Goal: Task Accomplishment & Management: Manage account settings

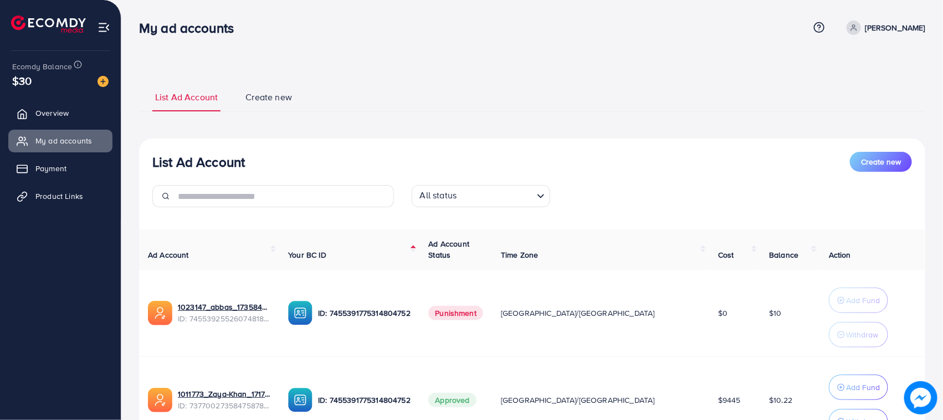
click at [20, 100] on ul "Overview My ad accounts Payment Product Links" at bounding box center [60, 158] width 121 height 122
click at [40, 112] on span "Overview" at bounding box center [54, 112] width 33 height 11
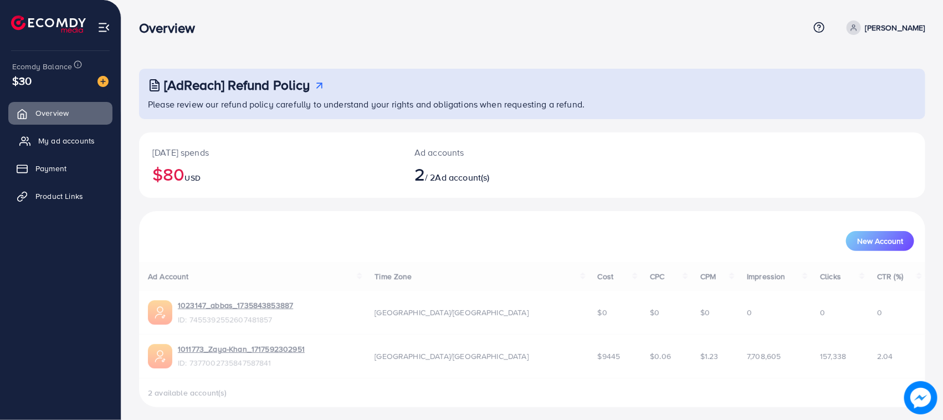
click at [75, 141] on span "My ad accounts" at bounding box center [66, 140] width 57 height 11
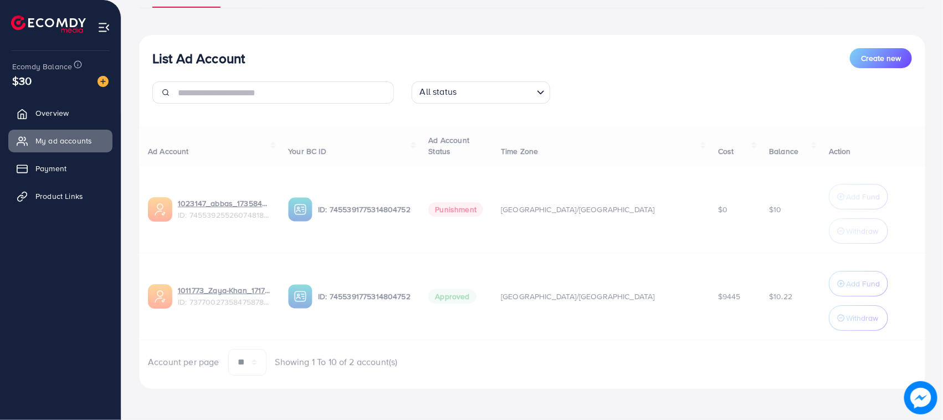
scroll to position [104, 0]
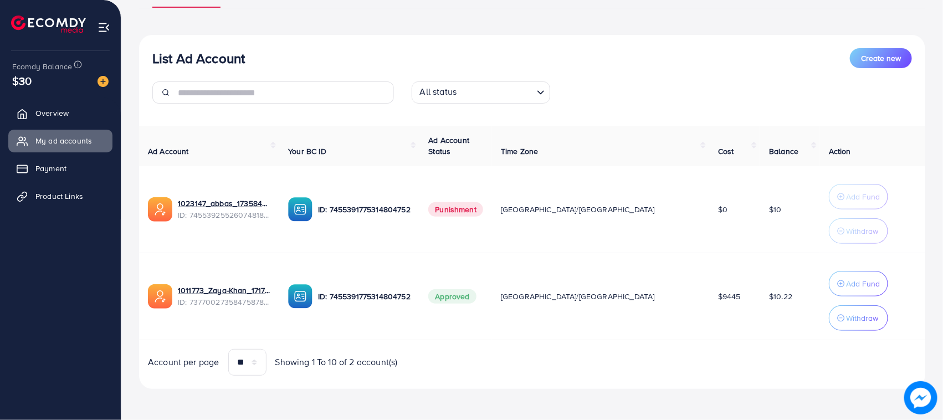
drag, startPoint x: 288, startPoint y: 21, endPoint x: 410, endPoint y: 69, distance: 131.6
click at [409, 44] on div "List Ad Account Create new All status Loading... Ad Account Your BC ID Ad Accou…" at bounding box center [532, 212] width 786 height 354
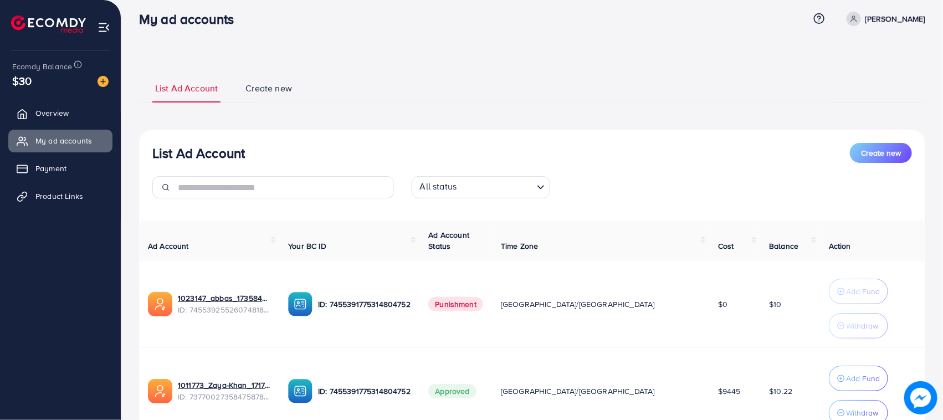
scroll to position [0, 0]
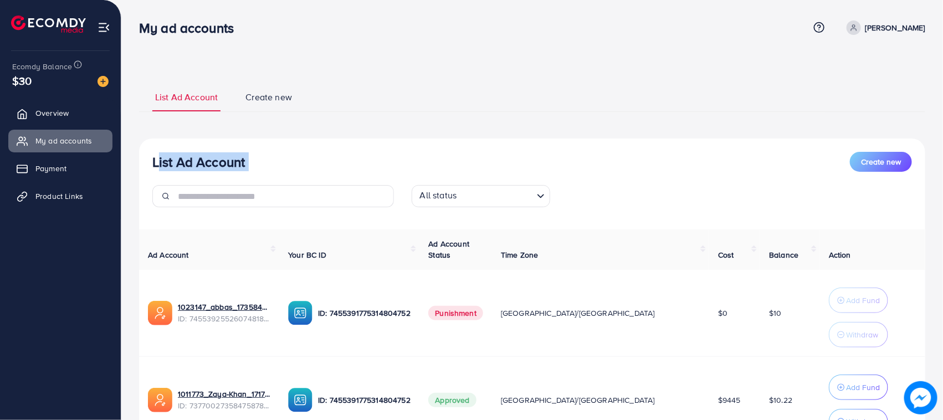
drag, startPoint x: 150, startPoint y: 157, endPoint x: 306, endPoint y: 173, distance: 157.0
click at [304, 173] on div "List Ad Account Create new All status Loading..." at bounding box center [532, 184] width 786 height 64
click at [306, 173] on div "List Ad Account Create new All status Loading..." at bounding box center [532, 184] width 786 height 64
click at [34, 115] on link "Overview" at bounding box center [60, 113] width 104 height 22
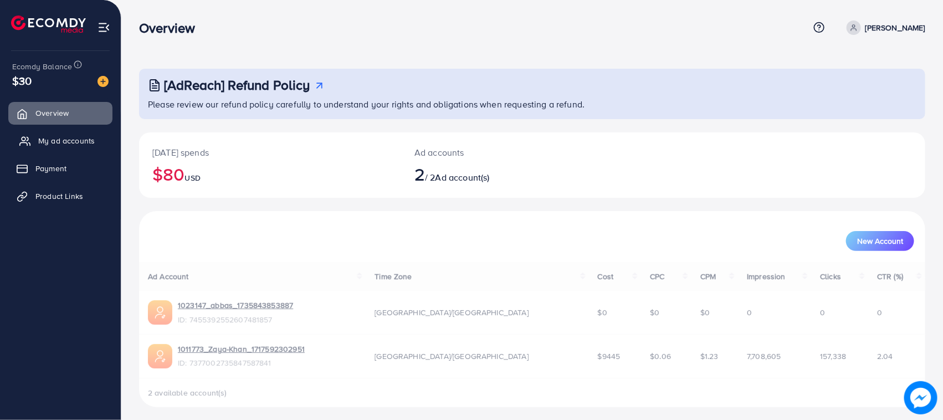
click at [73, 145] on span "My ad accounts" at bounding box center [66, 140] width 57 height 11
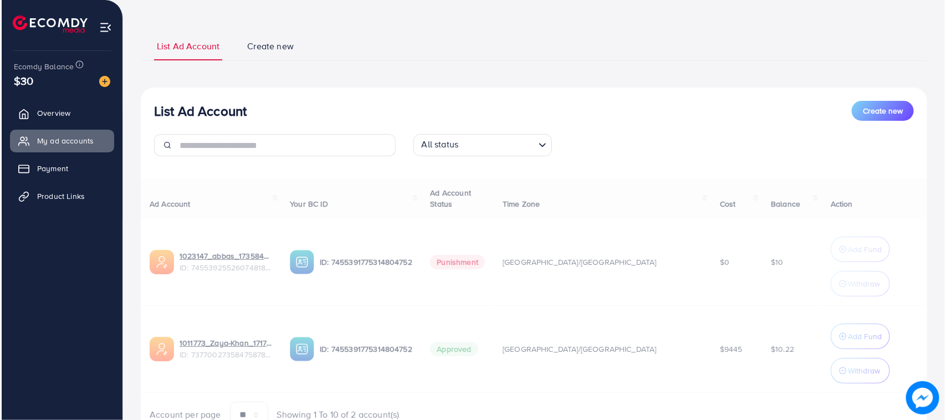
scroll to position [104, 0]
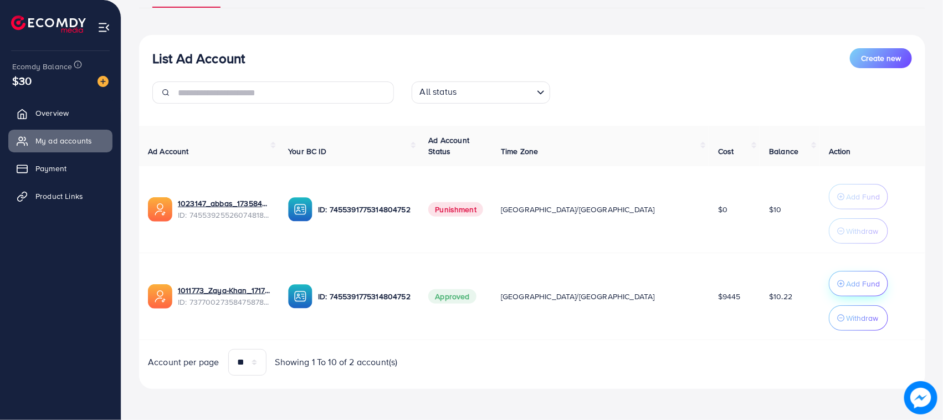
click at [846, 281] on p "Add Fund" at bounding box center [863, 283] width 34 height 13
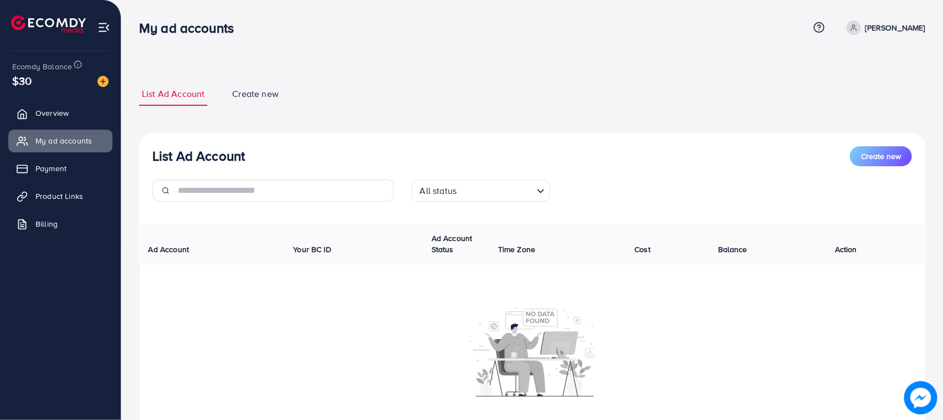
click at [552, 155] on div "List Ad Account Create new" at bounding box center [531, 156] width 759 height 20
click at [68, 124] on link "Overview" at bounding box center [60, 113] width 104 height 22
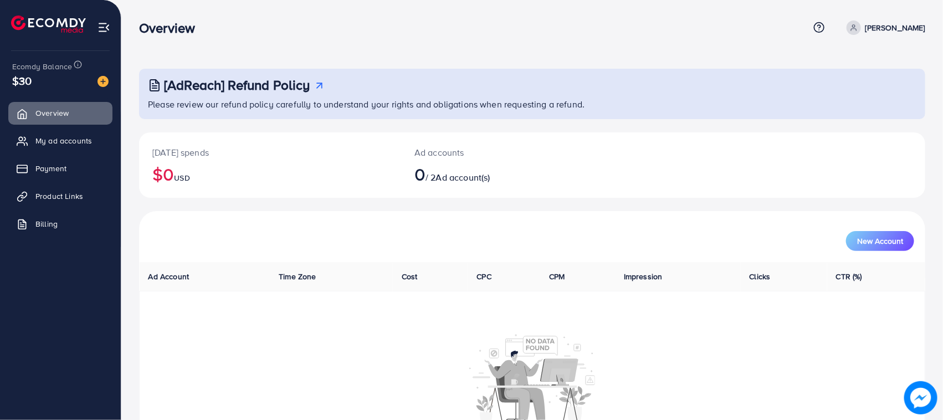
click at [104, 80] on img at bounding box center [102, 81] width 11 height 11
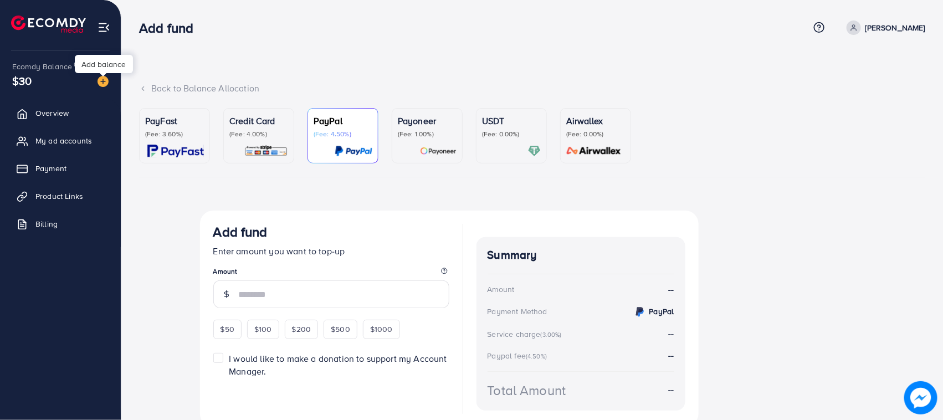
click at [216, 125] on ul "PayFast (Fee: 3.60%) Credit Card (Fee: 4.00%) PayPal (Fee: 4.50%) Payoneer (Fee…" at bounding box center [532, 142] width 786 height 69
click at [244, 131] on p "(Fee: 4.00%)" at bounding box center [258, 134] width 59 height 9
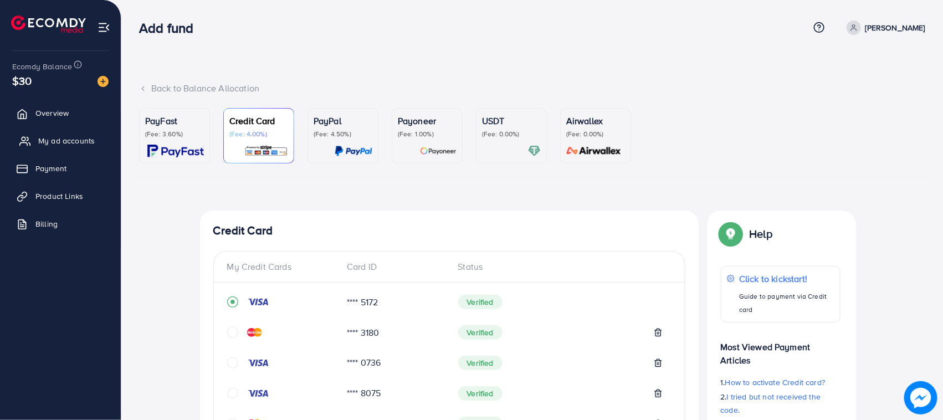
scroll to position [460, 0]
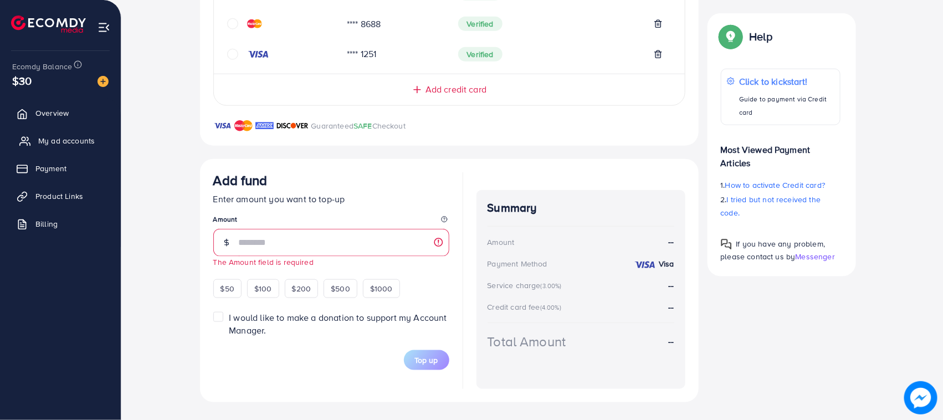
click at [63, 148] on link "My ad accounts" at bounding box center [60, 141] width 104 height 22
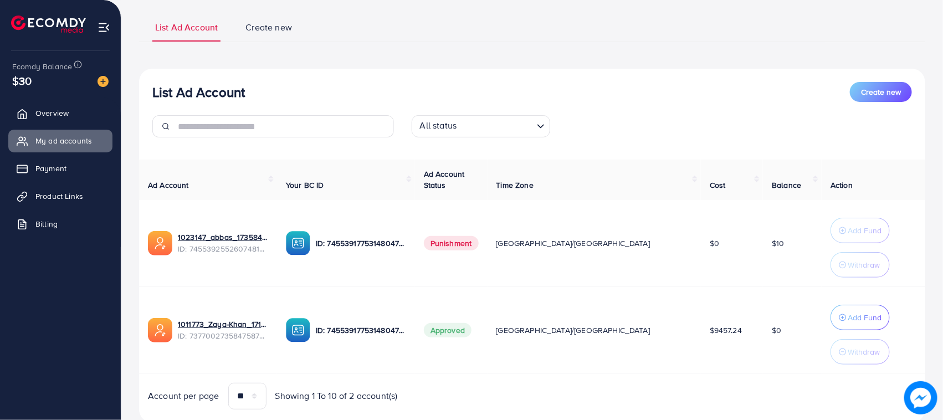
scroll to position [104, 0]
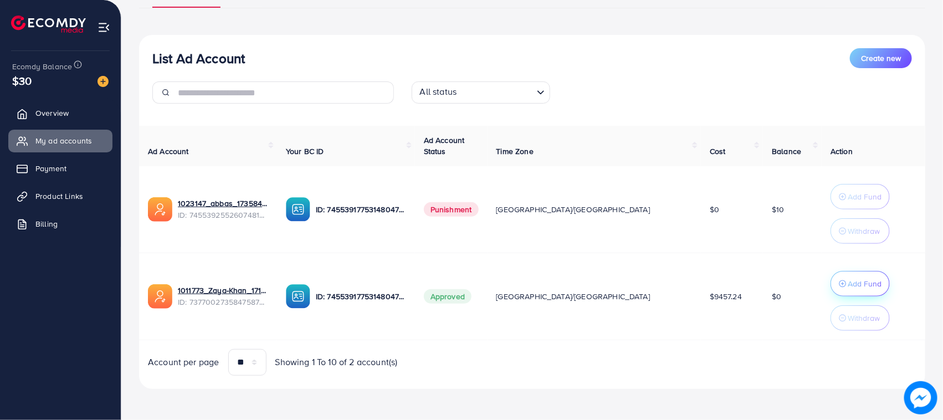
click at [851, 284] on p "Add Fund" at bounding box center [865, 283] width 34 height 13
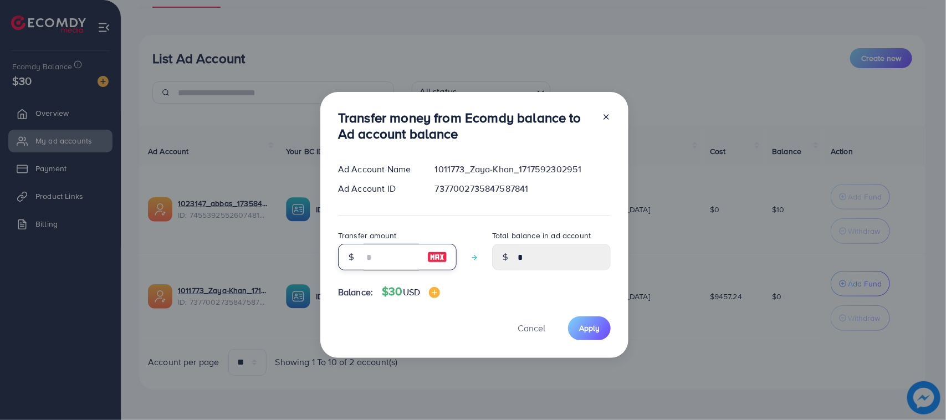
click at [385, 258] on input "number" at bounding box center [390, 257] width 55 height 27
type input "*"
type input "****"
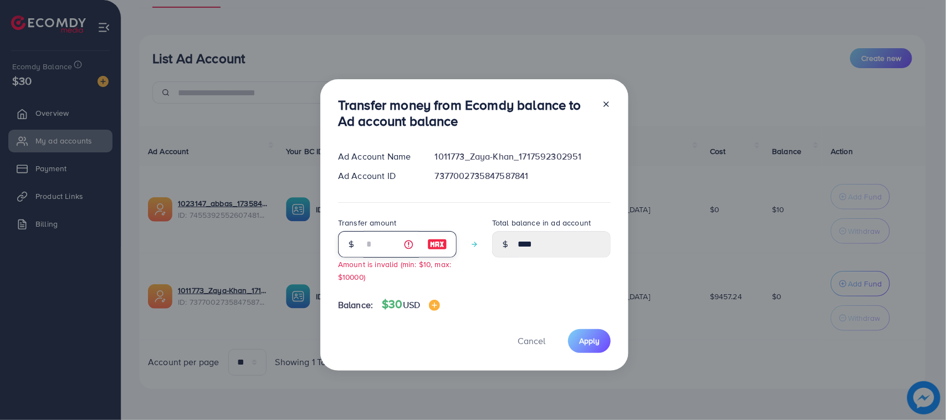
type input "**"
type input "*****"
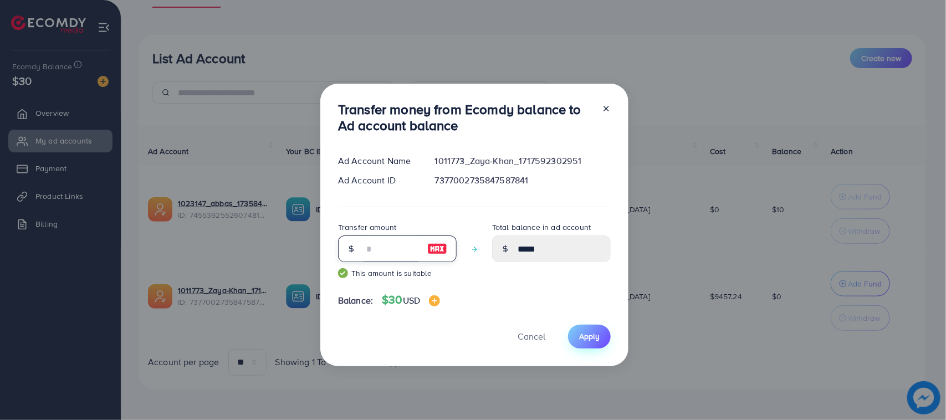
type input "**"
click at [579, 333] on span "Apply" at bounding box center [589, 336] width 20 height 11
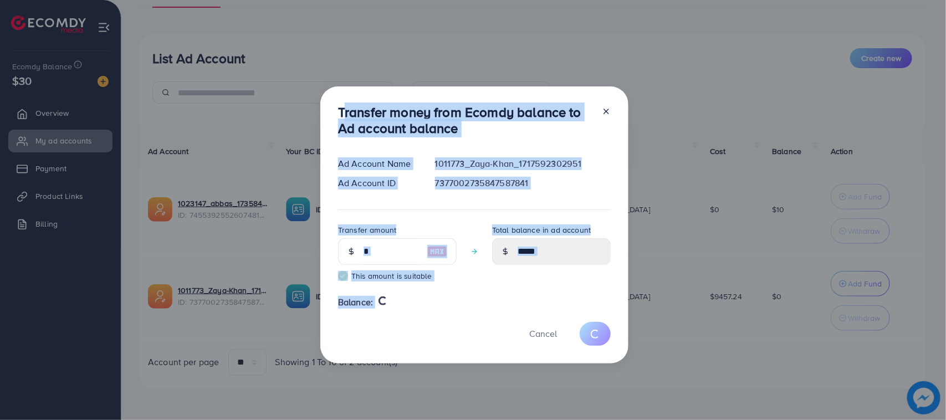
drag, startPoint x: 393, startPoint y: 258, endPoint x: 422, endPoint y: 328, distance: 75.5
click at [422, 328] on div "Transfer money from Ecomdy balance to Ad account balance Ad Account Name 101177…" at bounding box center [474, 224] width 308 height 277
click at [402, 325] on div "Cancel" at bounding box center [474, 334] width 273 height 24
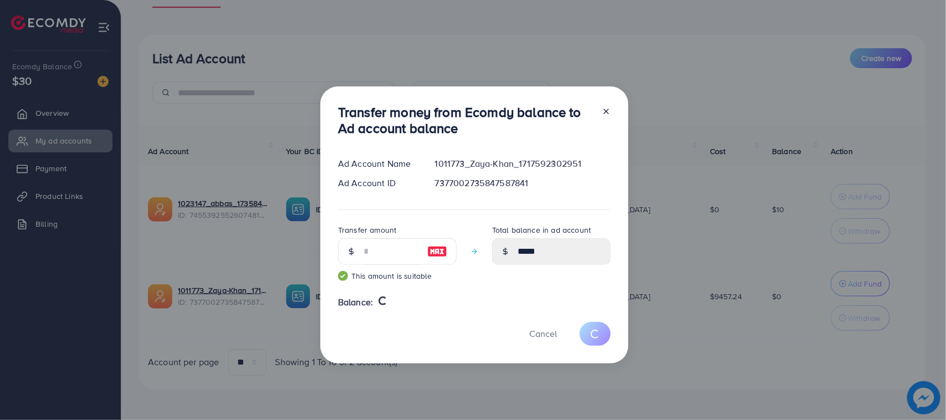
type input "*"
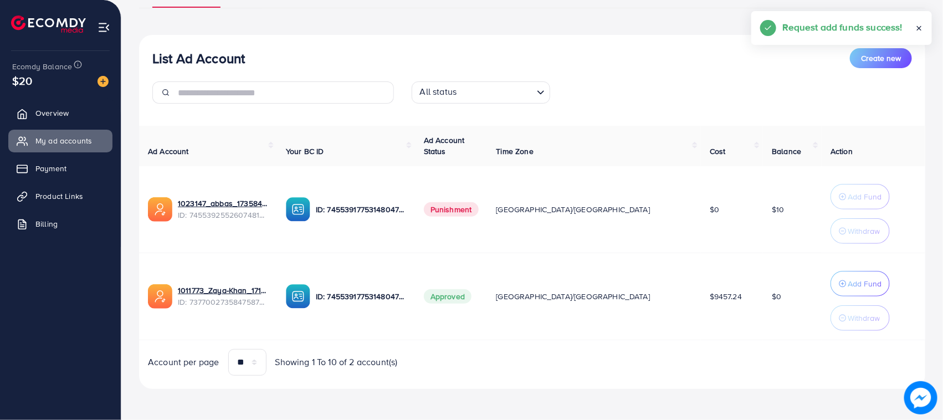
drag, startPoint x: 154, startPoint y: 53, endPoint x: 757, endPoint y: 327, distance: 662.4
click at [757, 327] on div "List Ad Account Create new All status Loading... Ad Account Your BC ID Ad Accou…" at bounding box center [532, 212] width 786 height 354
click at [763, 327] on td "$0" at bounding box center [792, 296] width 59 height 87
drag, startPoint x: 760, startPoint y: 312, endPoint x: 161, endPoint y: 45, distance: 655.7
click at [167, 45] on div "List Ad Account Create new All status Loading... Ad Account Your BC ID Ad Accou…" at bounding box center [532, 212] width 786 height 354
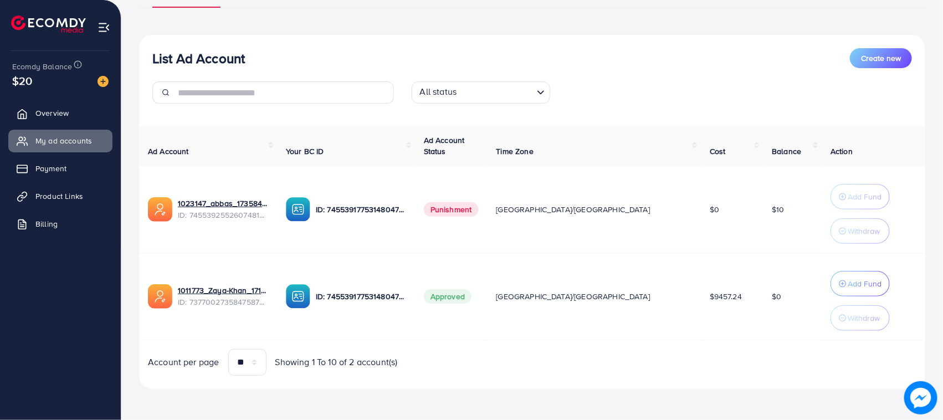
click at [161, 45] on div "List Ad Account Create new All status Loading... Ad Account Your BC ID Ad Accou…" at bounding box center [532, 212] width 786 height 354
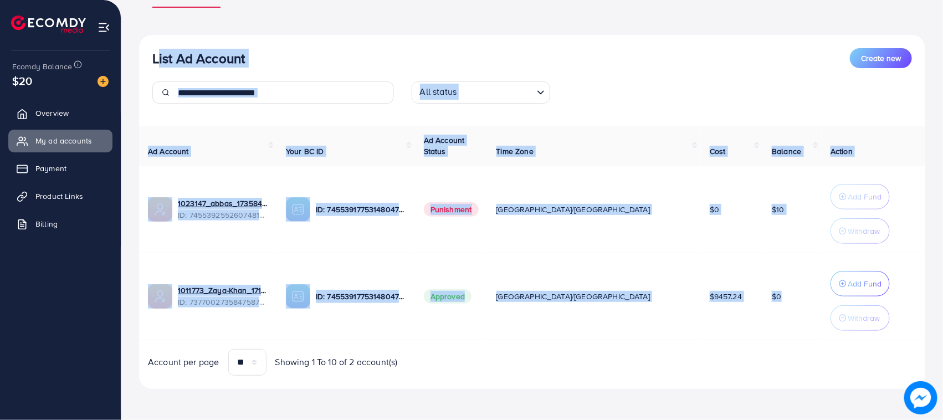
drag, startPoint x: 161, startPoint y: 45, endPoint x: 737, endPoint y: 298, distance: 629.3
click at [737, 298] on div "List Ad Account Create new All status Loading... Ad Account Your BC ID Ad Accou…" at bounding box center [532, 212] width 786 height 354
click at [772, 298] on span "$0" at bounding box center [776, 296] width 9 height 11
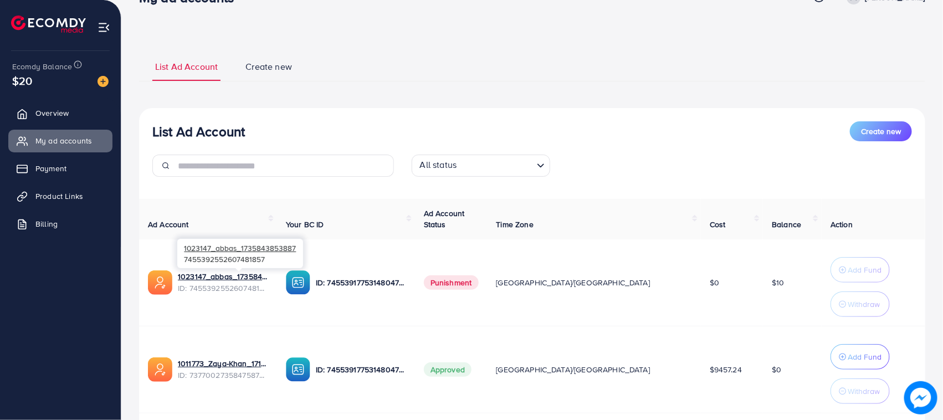
scroll to position [0, 0]
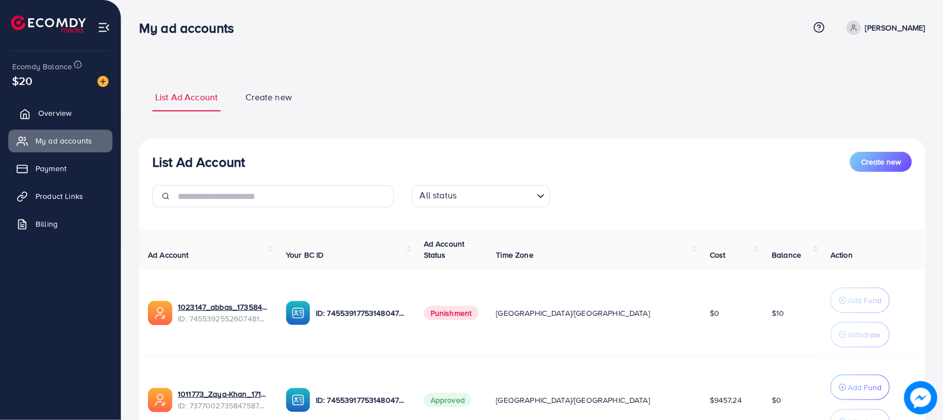
click at [87, 120] on link "Overview" at bounding box center [60, 113] width 104 height 22
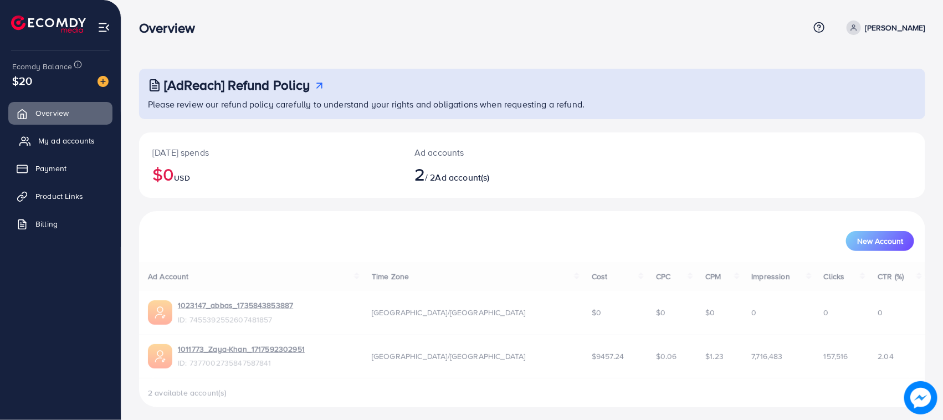
click at [70, 143] on span "My ad accounts" at bounding box center [66, 140] width 57 height 11
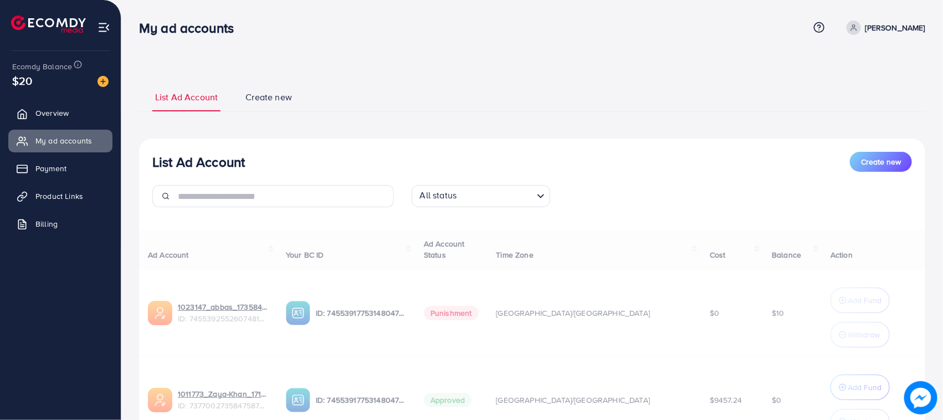
scroll to position [104, 0]
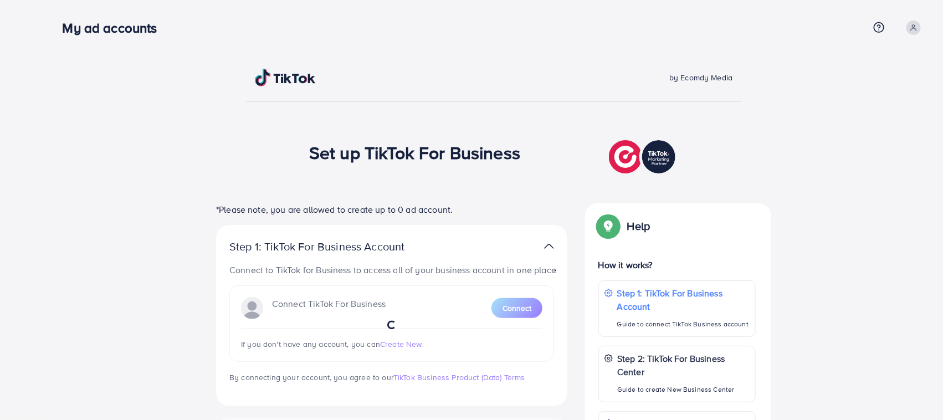
click at [528, 48] on div "by Ecomdy Media Set up TikTok For Business *Please note, you are allowed to cre…" at bounding box center [493, 312] width 899 height 624
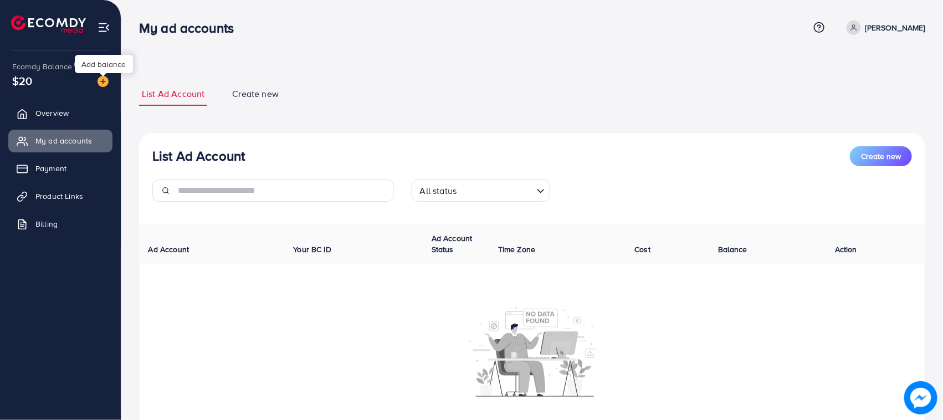
click at [104, 81] on img at bounding box center [102, 81] width 11 height 11
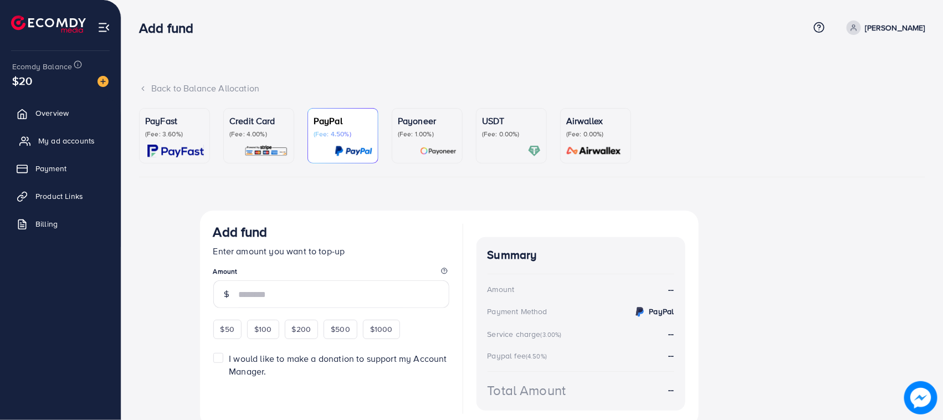
click at [66, 142] on span "My ad accounts" at bounding box center [66, 140] width 57 height 11
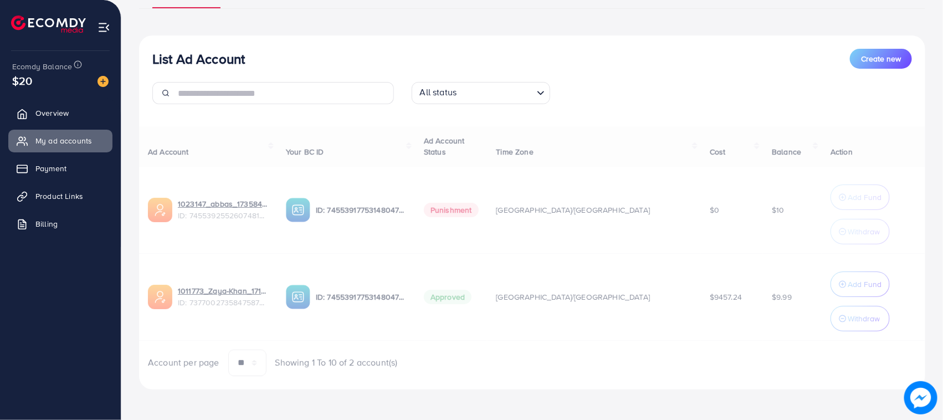
scroll to position [104, 0]
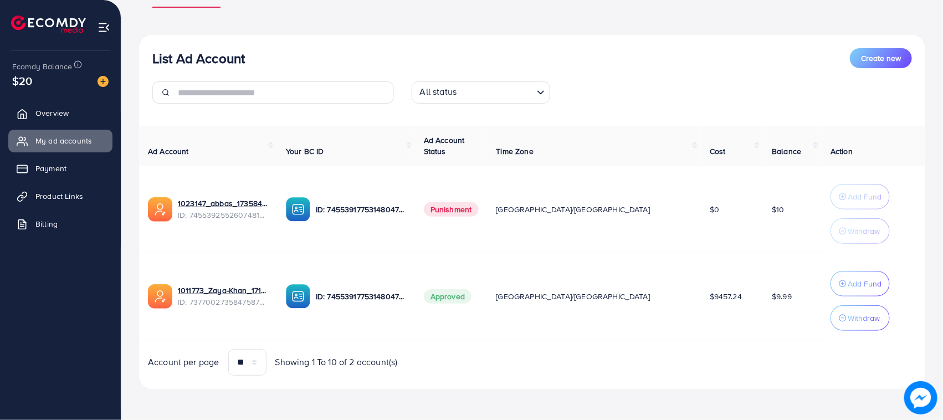
drag, startPoint x: 773, startPoint y: 302, endPoint x: 712, endPoint y: 298, distance: 61.1
click at [714, 298] on tr "1011773_Zaya-Khan_1717592302951 ID: 7377002735847587841 ID: 7455391775314804752…" at bounding box center [532, 296] width 786 height 87
click at [700, 353] on div "Account per page ** ** ** *** Showing 1 To 10 of 2 account(s)" at bounding box center [532, 362] width 804 height 27
